Goal: Navigation & Orientation: Find specific page/section

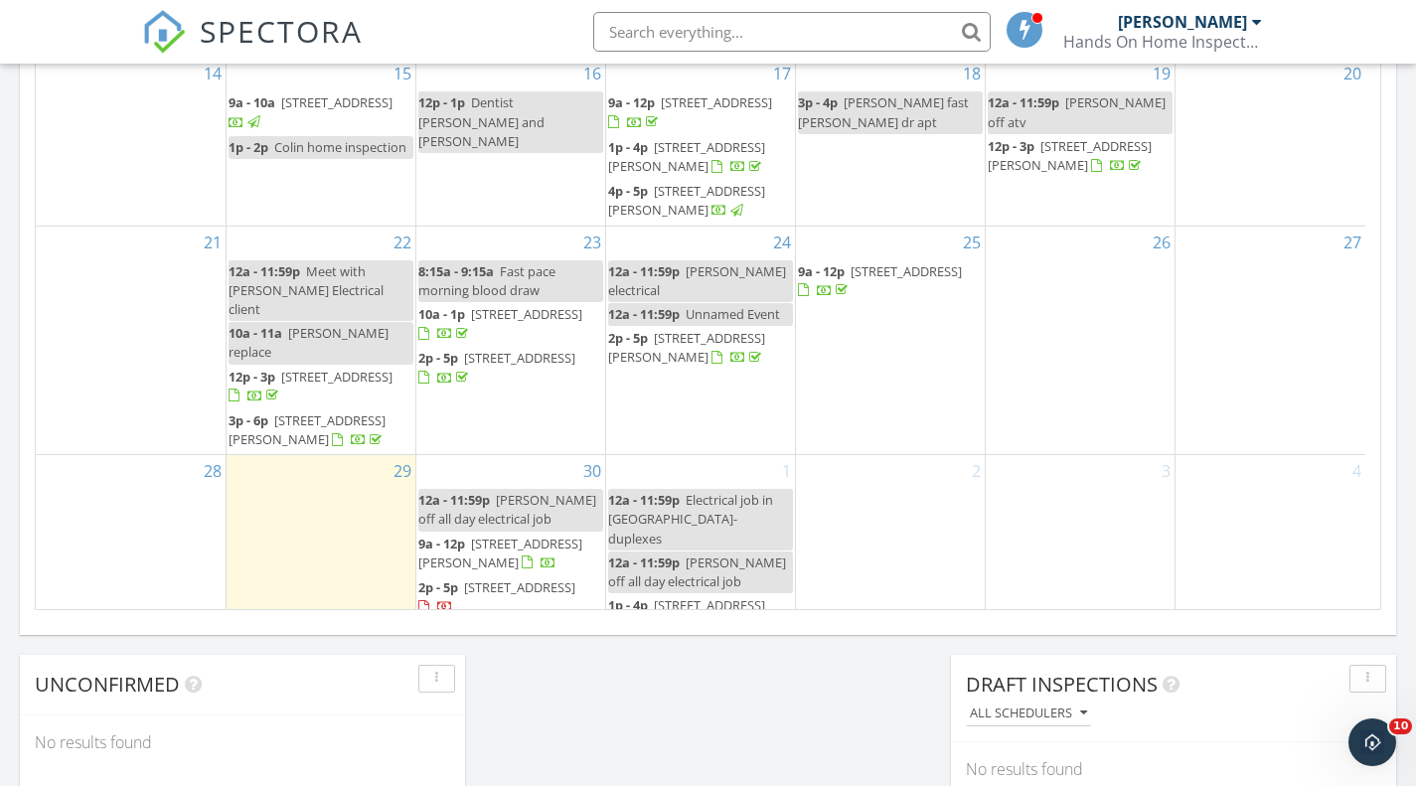
scroll to position [1217, 0]
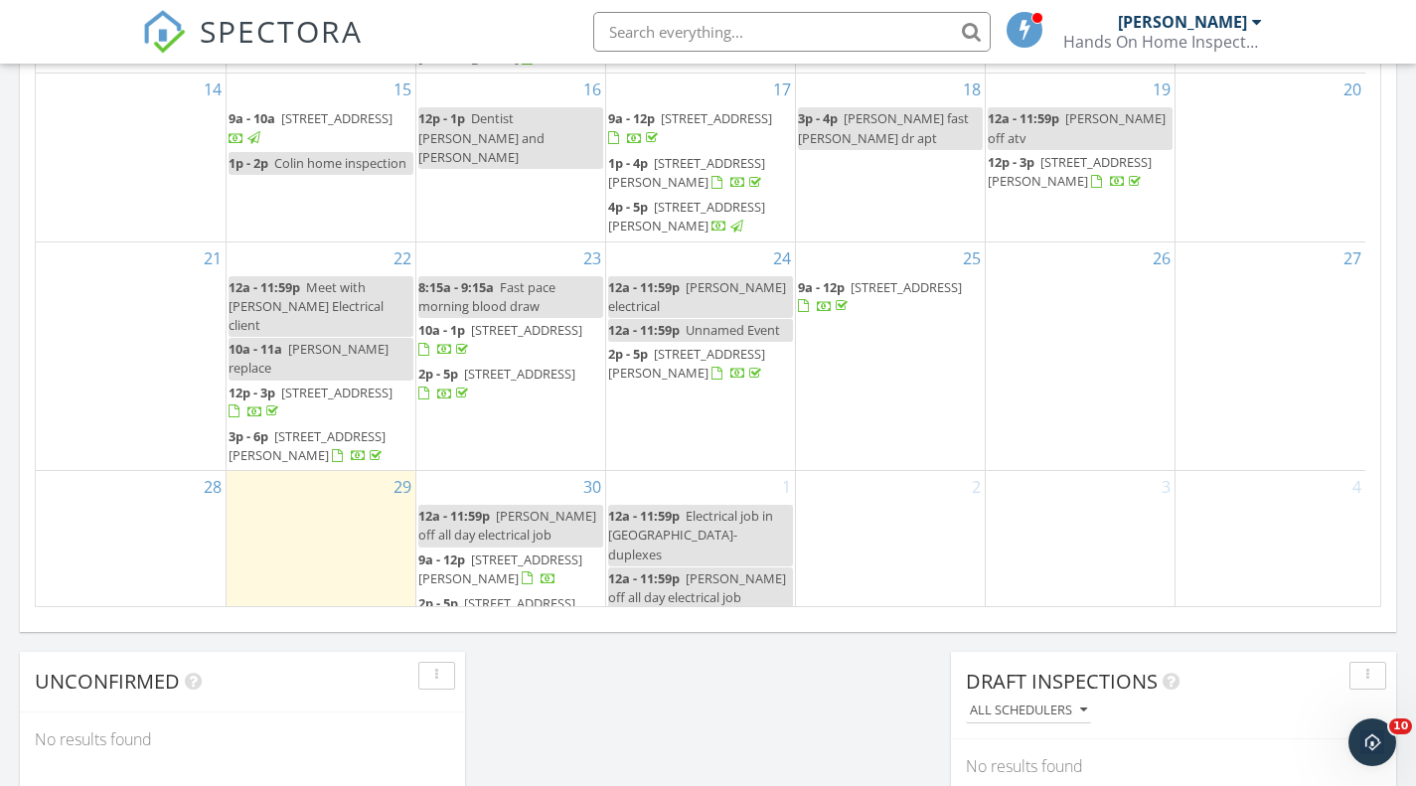
scroll to position [58, 0]
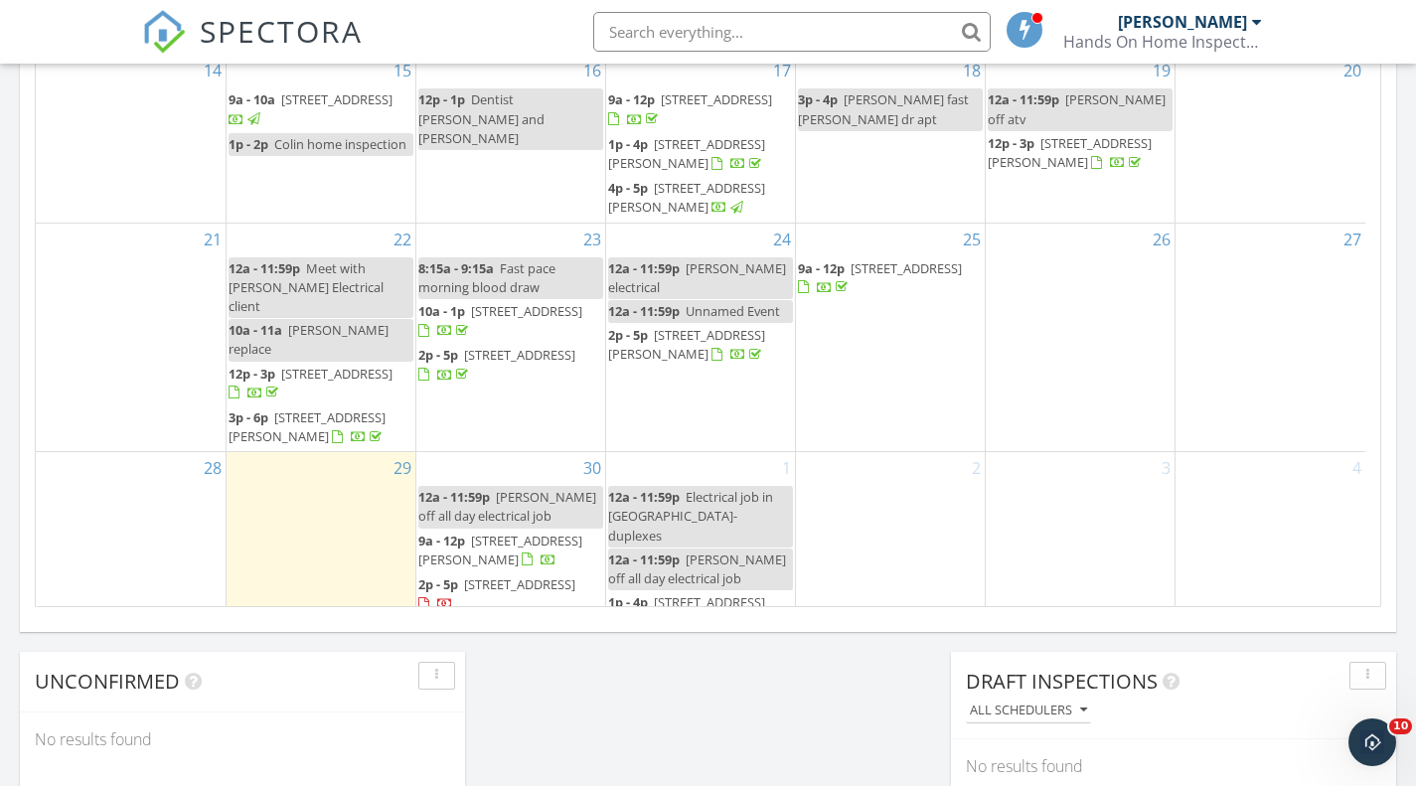
click at [522, 619] on span "[STREET_ADDRESS]" at bounding box center [519, 628] width 111 height 18
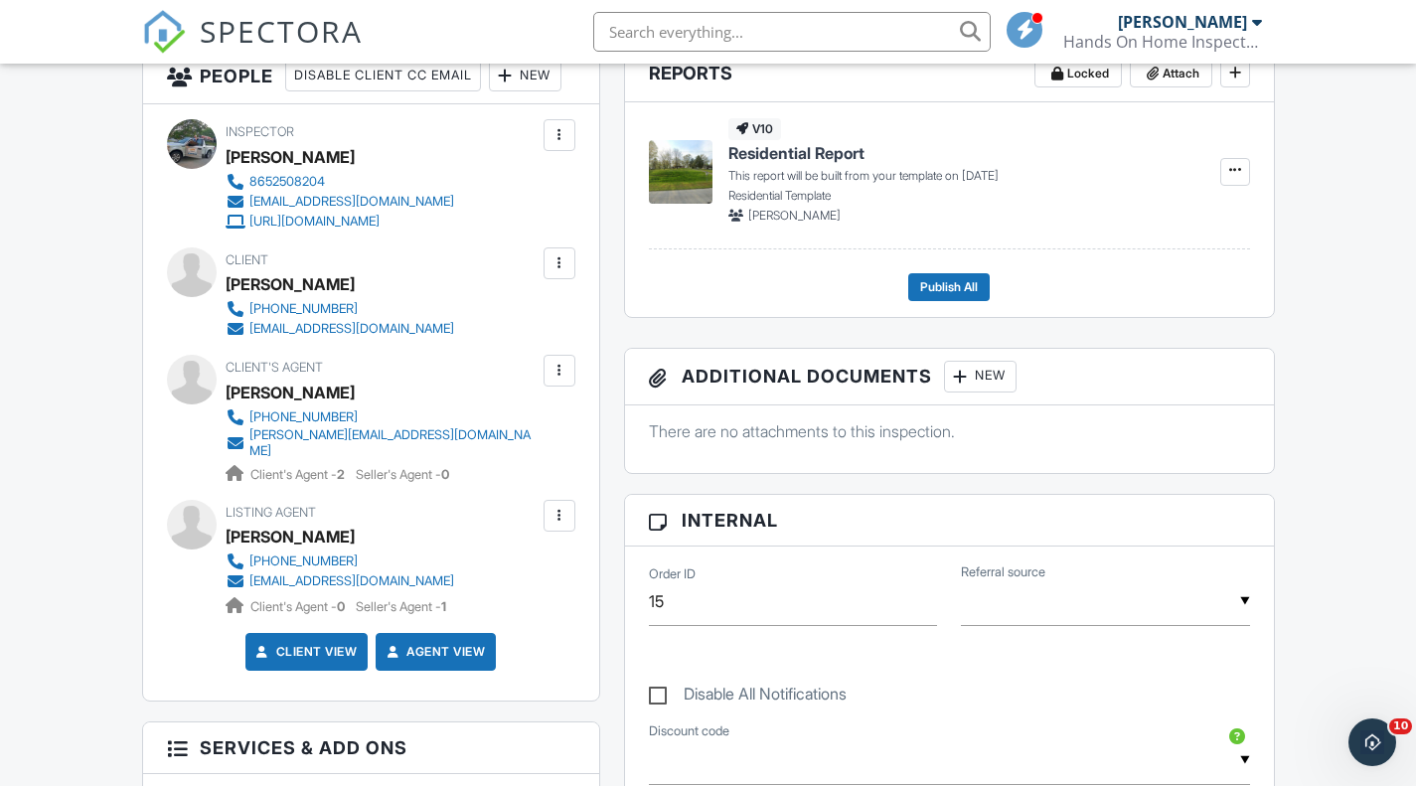
scroll to position [551, 0]
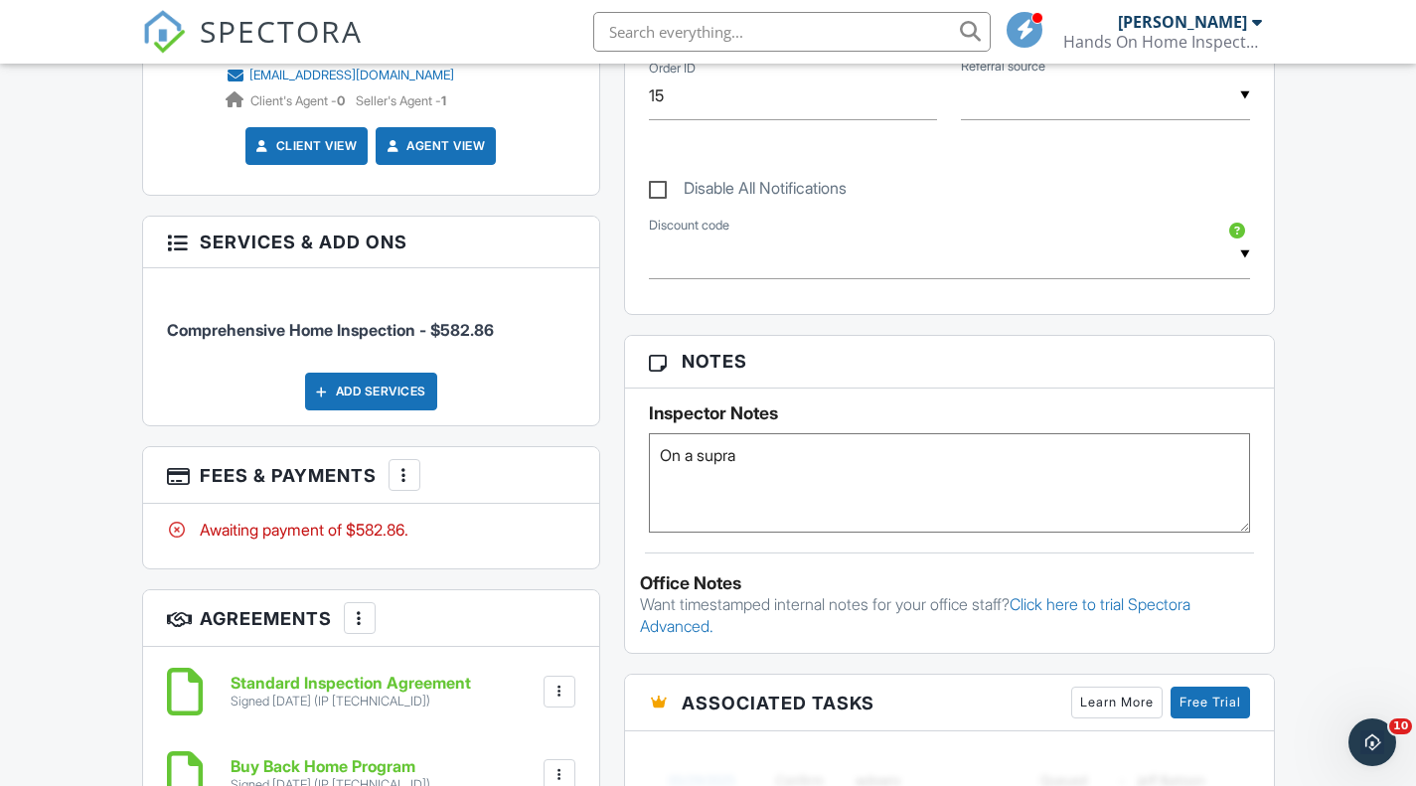
drag, startPoint x: 1430, startPoint y: 334, endPoint x: 1430, endPoint y: 420, distance: 86.5
click at [1415, 420] on html "SPECTORA [PERSON_NAME] Hands On Home Inspectors LLC Role: Inspector Change Role…" at bounding box center [708, 516] width 1416 height 3117
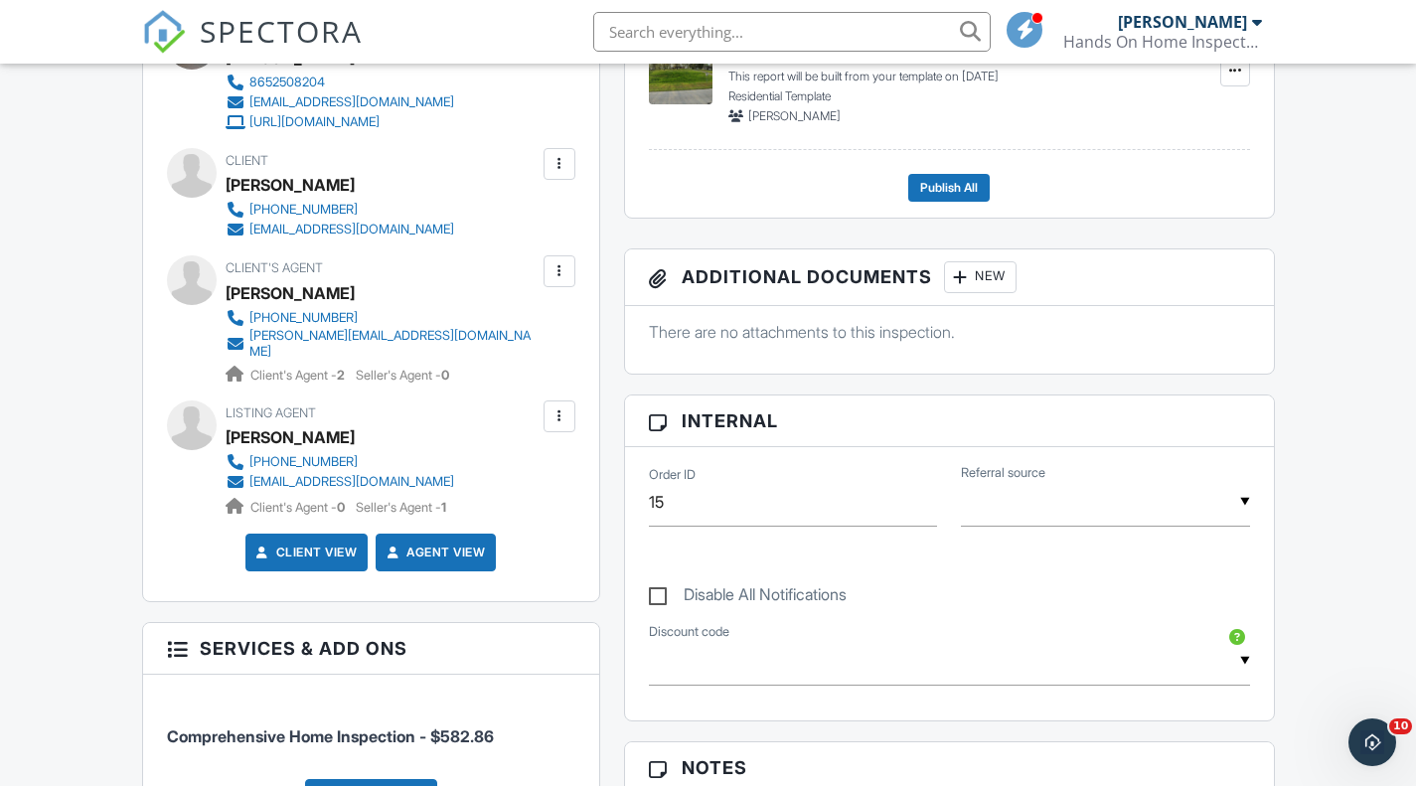
scroll to position [0, 0]
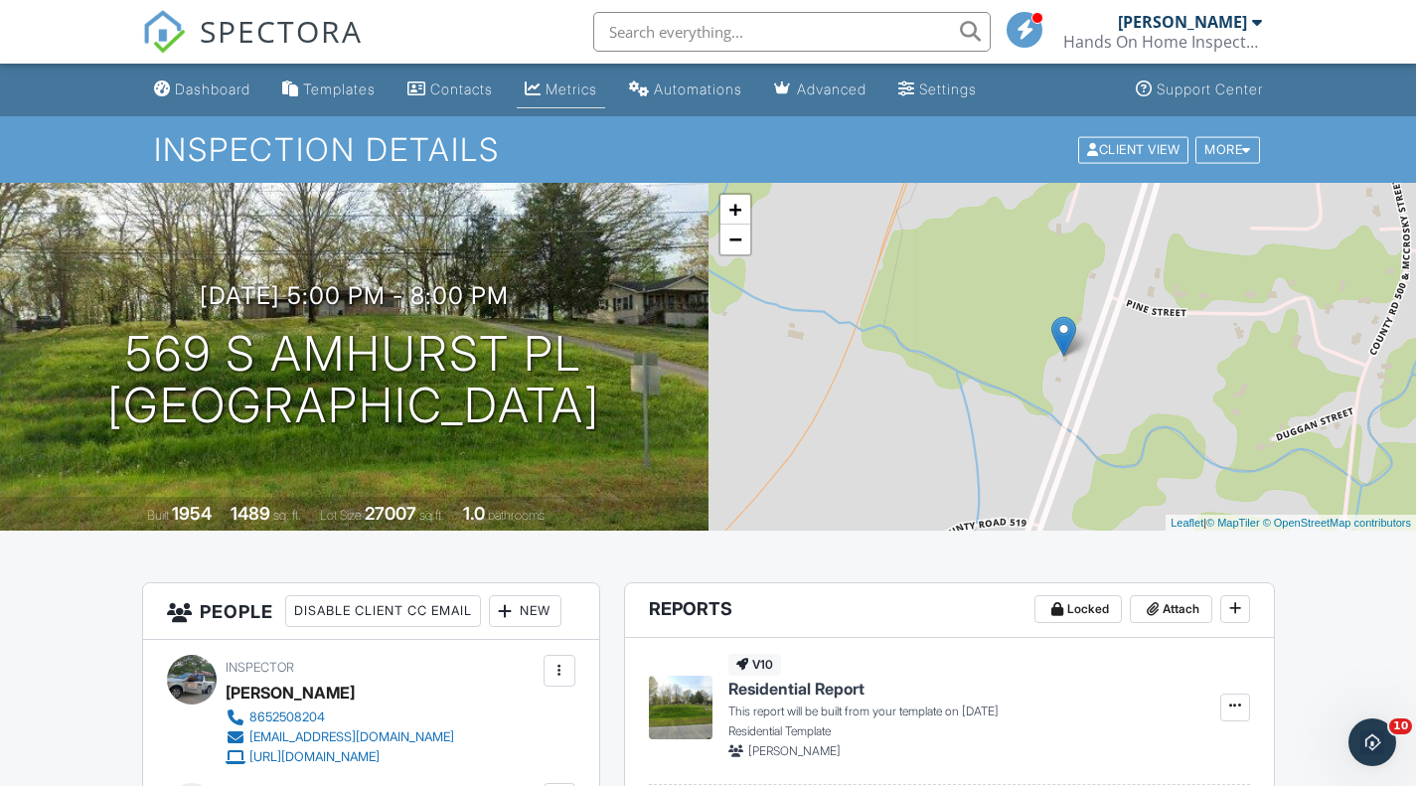
click at [585, 84] on div "Metrics" at bounding box center [572, 89] width 52 height 17
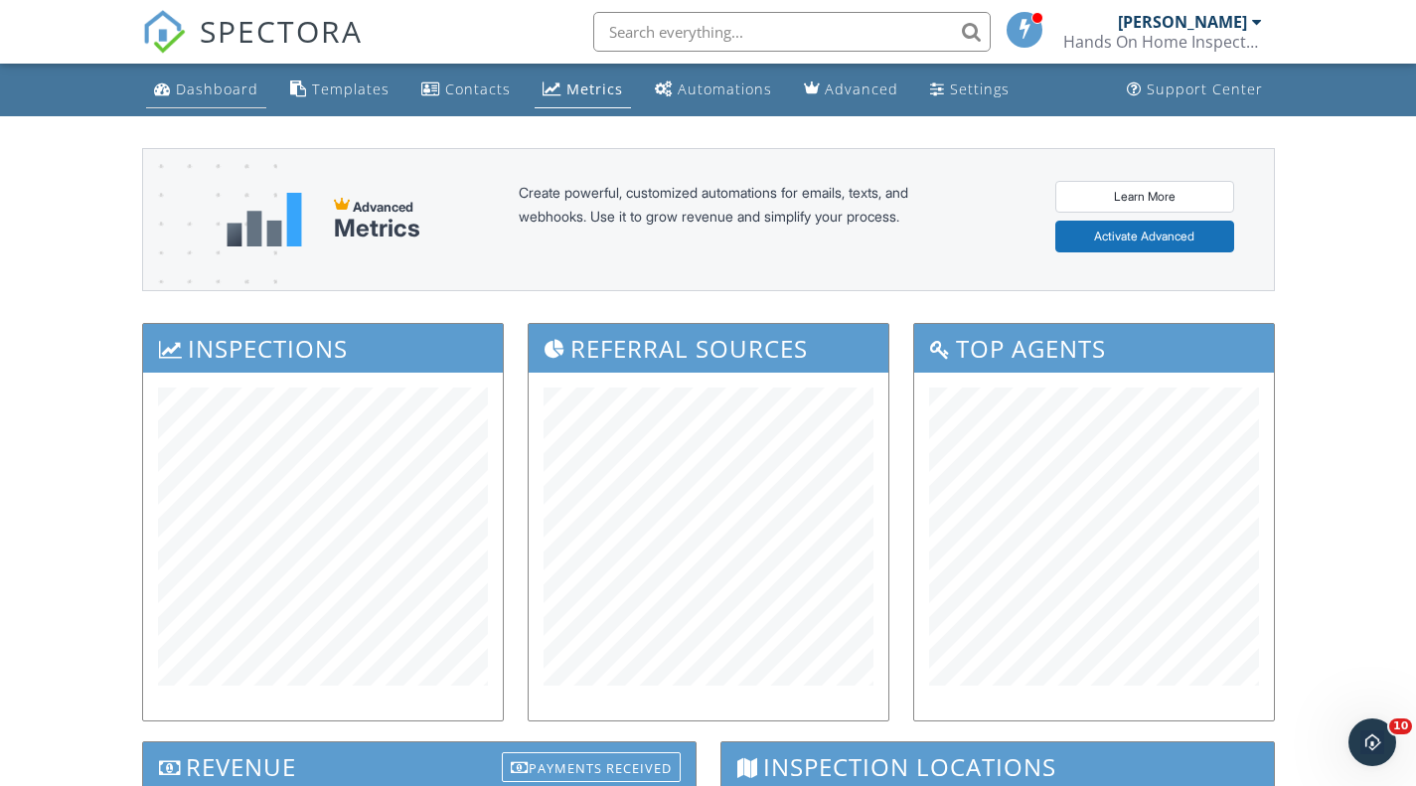
click at [208, 85] on div "Dashboard" at bounding box center [217, 89] width 82 height 19
